Goal: Information Seeking & Learning: Learn about a topic

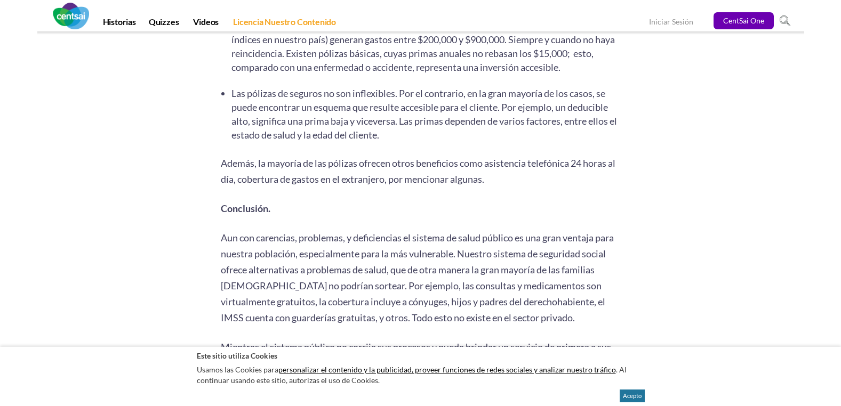
scroll to position [2071, 0]
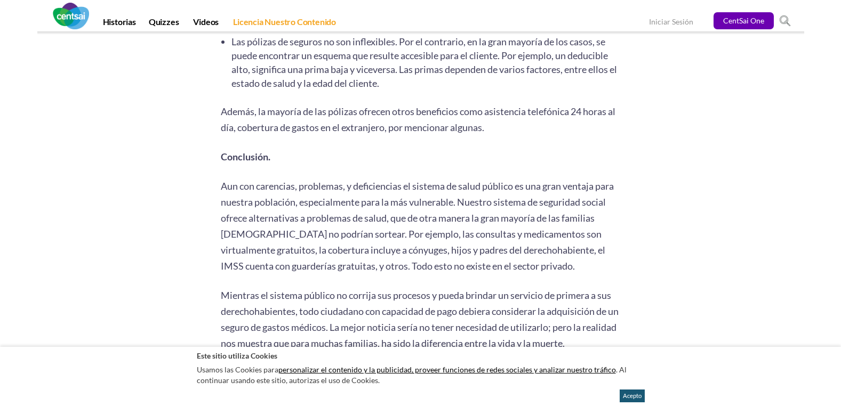
click at [633, 396] on button "Acepto" at bounding box center [632, 396] width 25 height 13
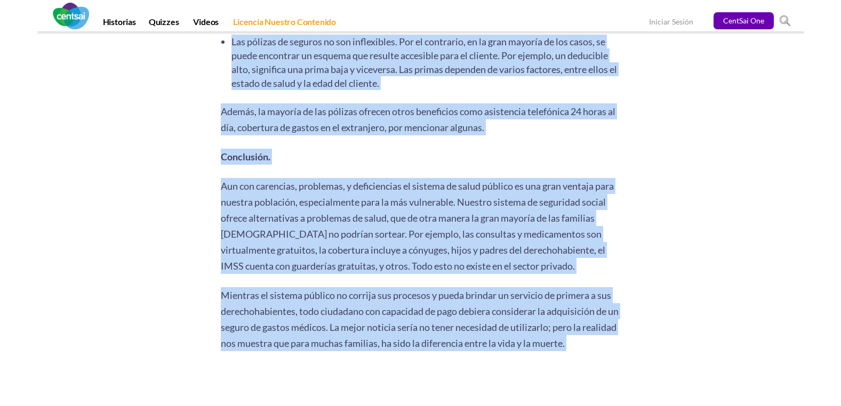
drag, startPoint x: 840, startPoint y: 374, endPoint x: 840, endPoint y: 357, distance: 16.5
drag, startPoint x: 840, startPoint y: 357, endPoint x: 800, endPoint y: 300, distance: 70.0
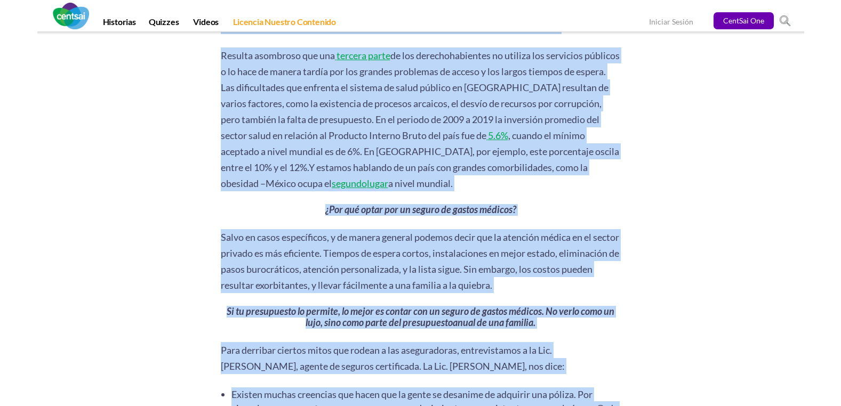
scroll to position [1521, 0]
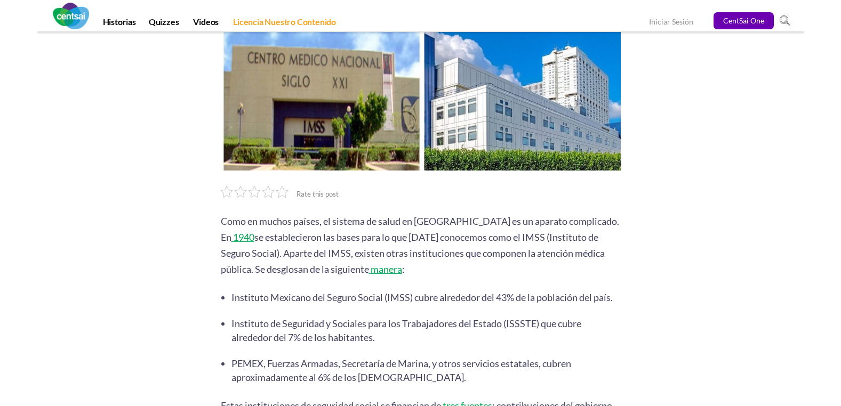
scroll to position [201, 0]
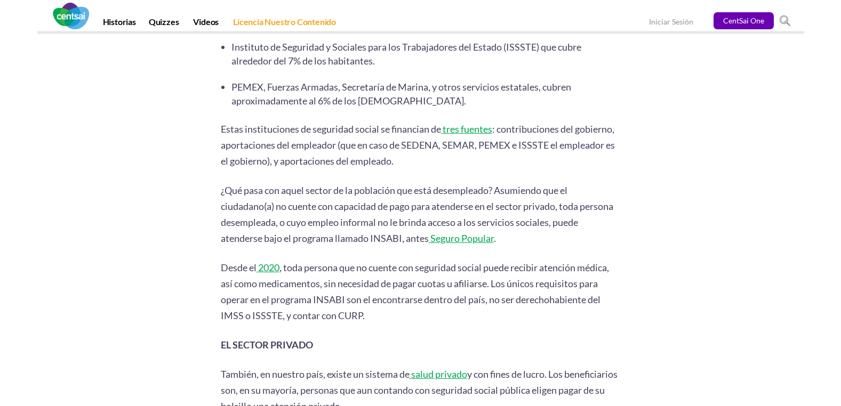
scroll to position [562, 0]
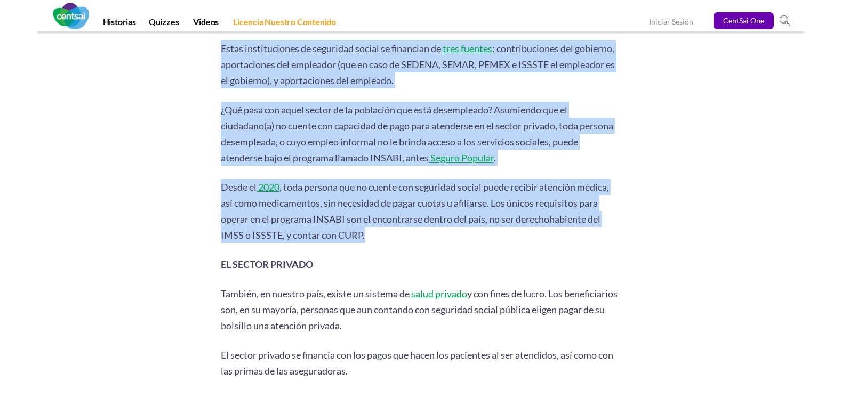
drag, startPoint x: 219, startPoint y: 77, endPoint x: 524, endPoint y: 230, distance: 341.0
drag, startPoint x: 524, startPoint y: 230, endPoint x: 442, endPoint y: 191, distance: 90.2
copy div "Lore ipsu dolo Sita co adipis elitse, do eiusmod te incid ut Labore et do magna…"
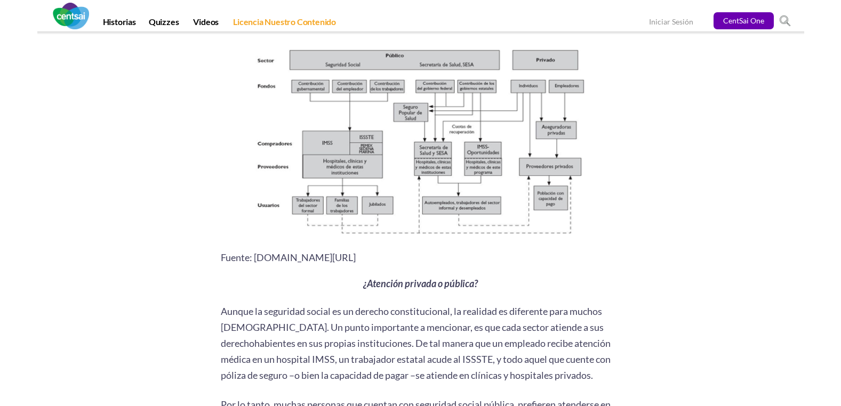
scroll to position [886, 0]
